Goal: Check status: Check status

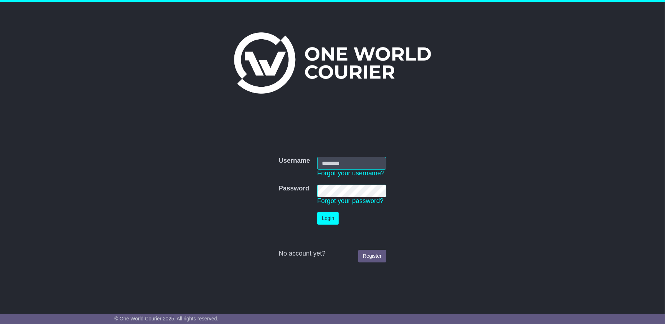
type input "**********"
click at [320, 219] on button "Login" at bounding box center [328, 218] width 22 height 13
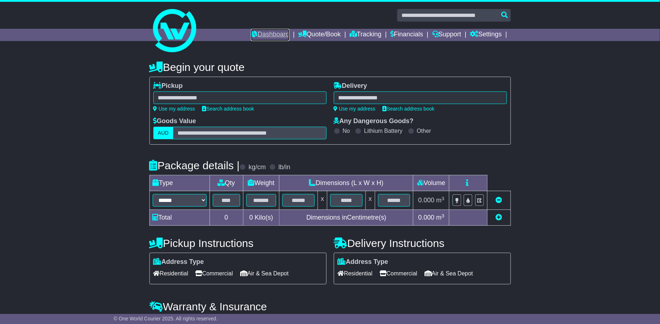
click at [260, 35] on link "Dashboard" at bounding box center [270, 35] width 39 height 12
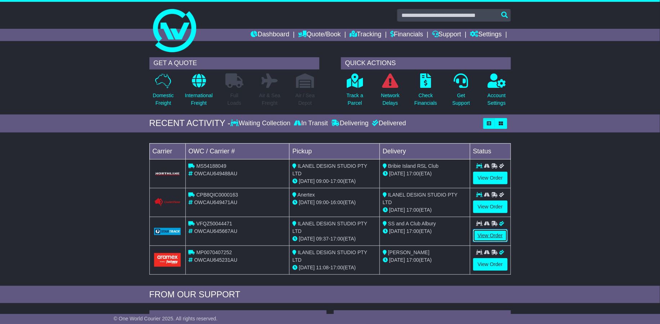
click at [497, 234] on link "View Order" at bounding box center [490, 235] width 35 height 13
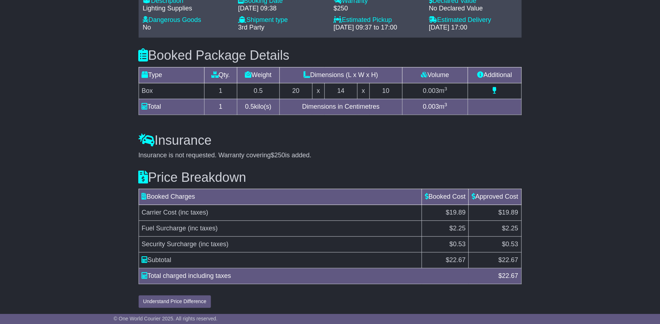
scroll to position [549, 0]
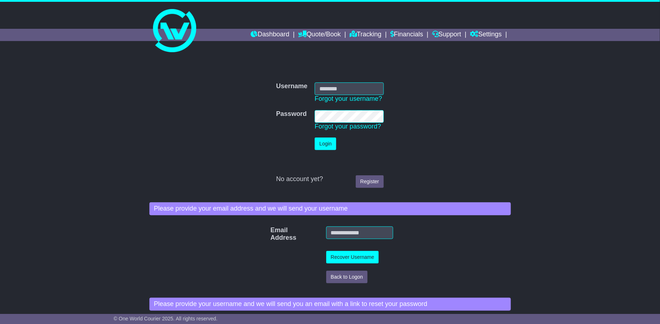
type input "**********"
click at [326, 146] on button "Login" at bounding box center [326, 144] width 22 height 13
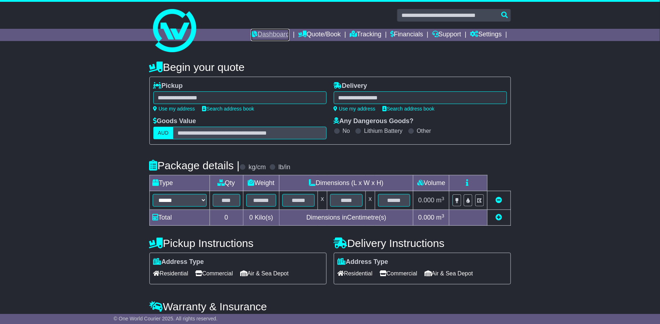
click at [260, 38] on link "Dashboard" at bounding box center [270, 35] width 39 height 12
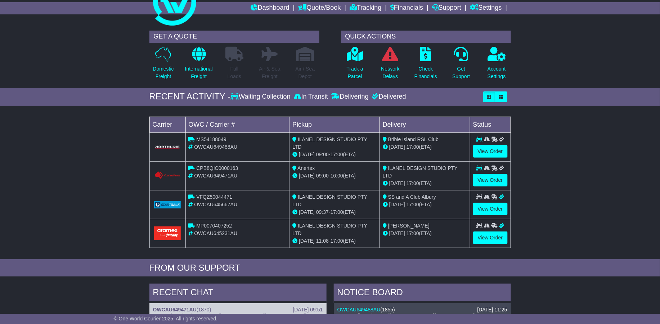
scroll to position [27, 0]
click at [486, 96] on button "button" at bounding box center [489, 96] width 12 height 11
click at [500, 97] on icon "button" at bounding box center [501, 96] width 4 height 4
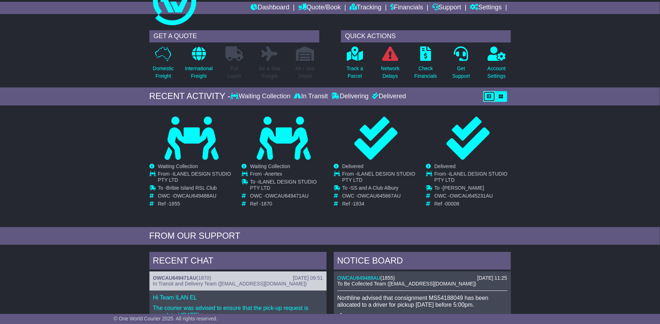
click at [489, 96] on icon "button" at bounding box center [489, 96] width 4 height 4
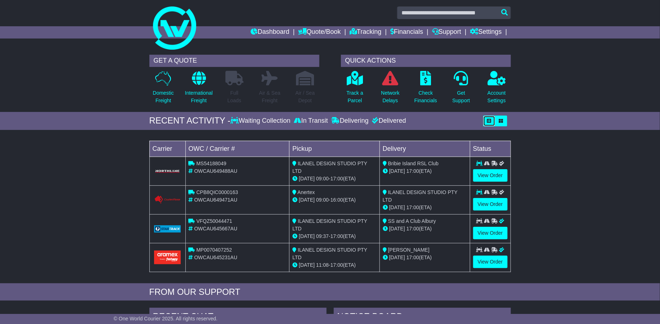
scroll to position [0, 0]
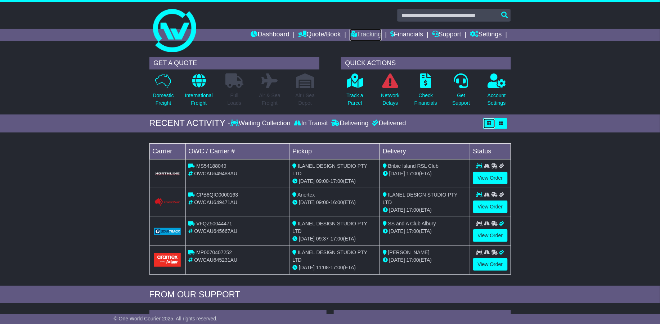
click at [368, 33] on link "Tracking" at bounding box center [366, 35] width 32 height 12
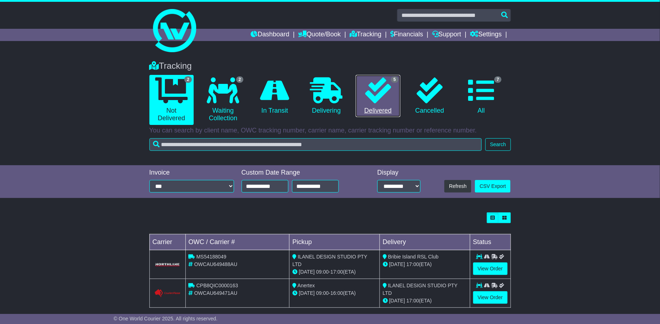
click at [382, 111] on link "5 Delivered" at bounding box center [378, 96] width 44 height 42
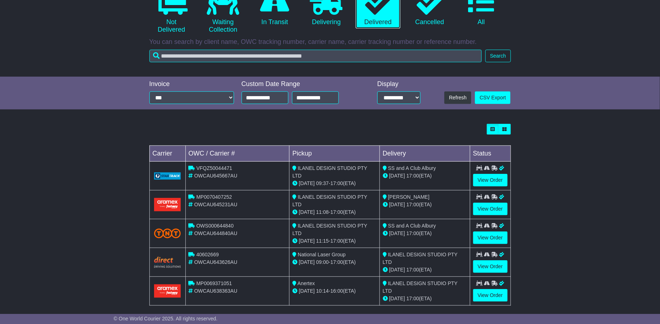
scroll to position [91, 0]
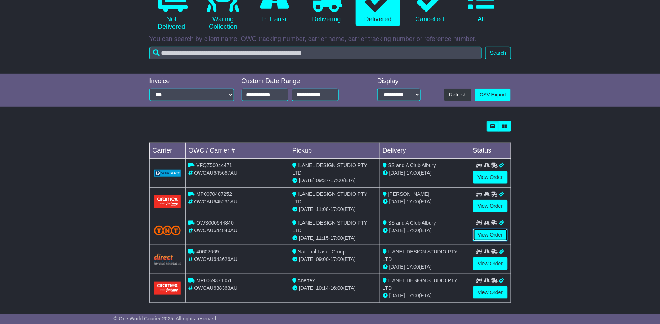
click at [500, 233] on link "View Order" at bounding box center [490, 235] width 35 height 13
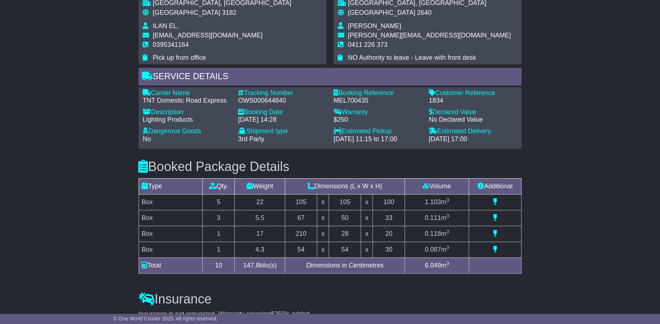
scroll to position [535, 0]
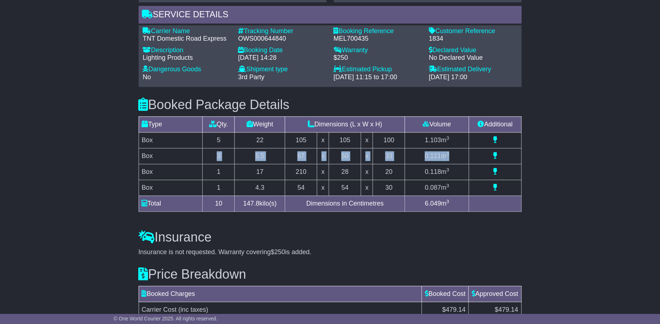
drag, startPoint x: 216, startPoint y: 179, endPoint x: 456, endPoint y: 177, distance: 240.2
click at [456, 164] on tr "Box 3 5.5 67 x 50 x 33 0.111 m 3" at bounding box center [330, 156] width 383 height 16
click at [456, 164] on td "0.111 m 3" at bounding box center [437, 156] width 64 height 16
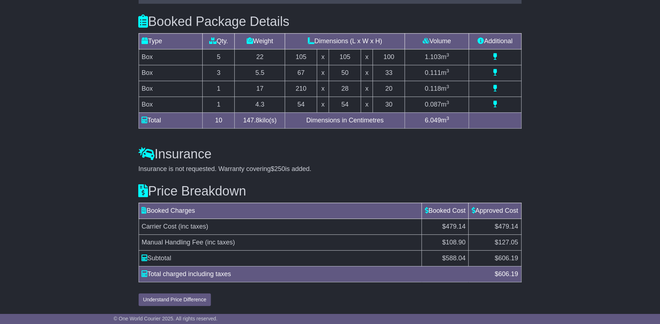
scroll to position [641, 0]
